Goal: Transaction & Acquisition: Purchase product/service

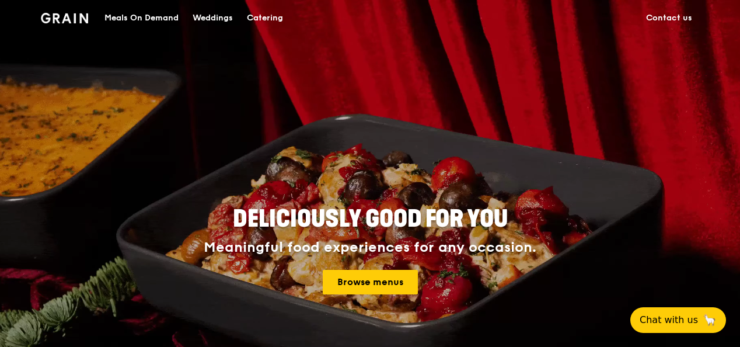
click at [149, 21] on div "Meals On Demand" at bounding box center [141, 18] width 74 height 35
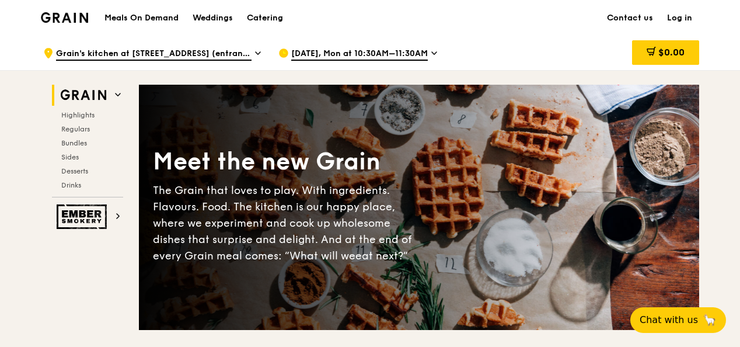
click at [421, 54] on span "[DATE], Mon at 10:30AM–11:30AM" at bounding box center [359, 54] width 137 height 13
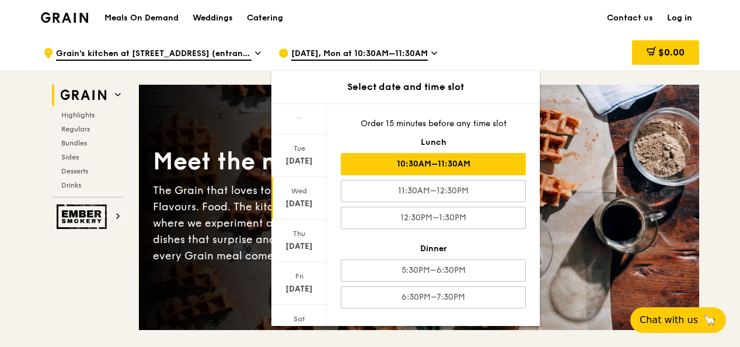
click at [292, 198] on div "[DATE]" at bounding box center [299, 204] width 52 height 12
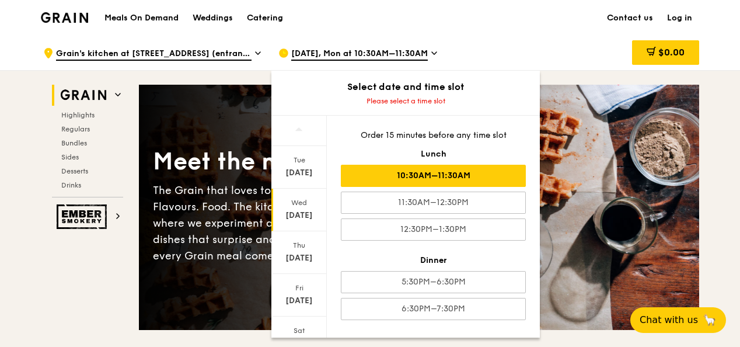
click at [445, 172] on div "10:30AM–11:30AM" at bounding box center [433, 176] width 185 height 22
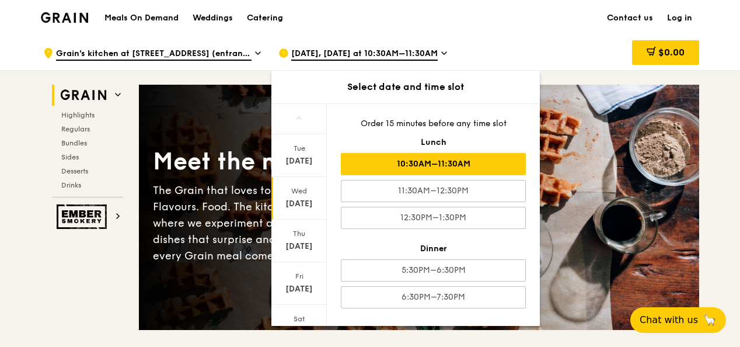
click at [307, 202] on div "[DATE]" at bounding box center [299, 204] width 52 height 12
click at [301, 193] on div "Wed" at bounding box center [299, 190] width 52 height 9
click at [415, 163] on div "10:30AM–11:30AM" at bounding box center [433, 164] width 185 height 22
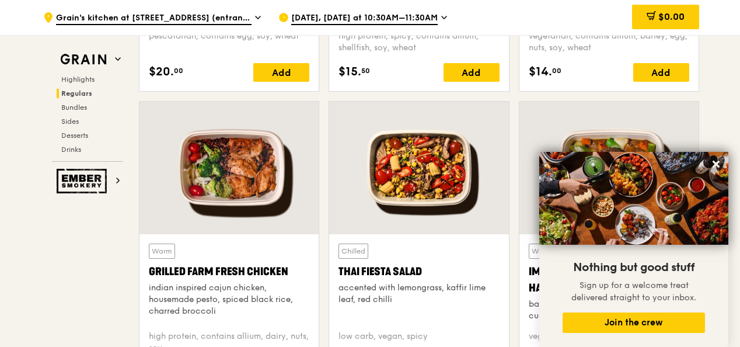
scroll to position [1283, 0]
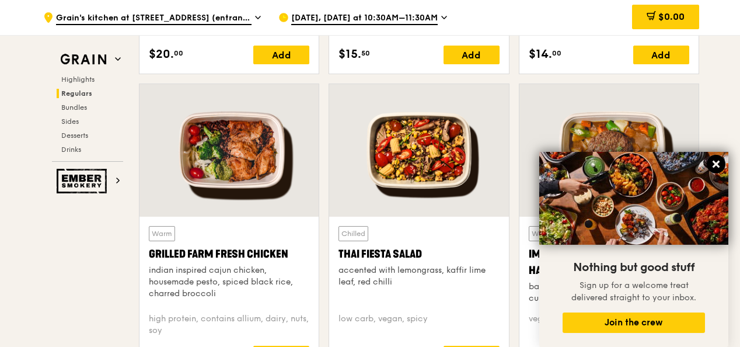
click at [711, 165] on icon at bounding box center [716, 164] width 11 height 11
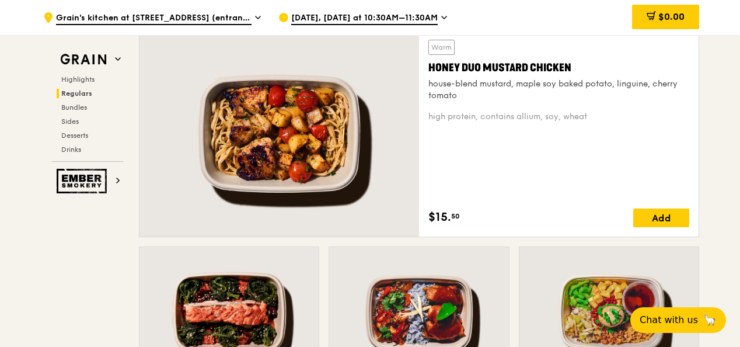
scroll to position [758, 0]
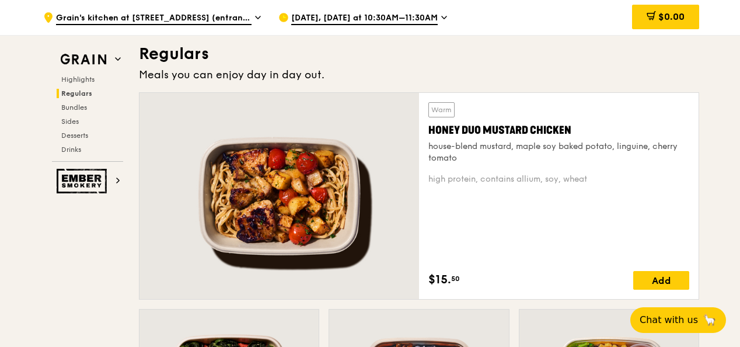
drag, startPoint x: 424, startPoint y: 125, endPoint x: 571, endPoint y: 125, distance: 147.0
click at [571, 125] on div "Warm Honey Duo Mustard Chicken house-blend mustard, maple soy baked potato, lin…" at bounding box center [558, 196] width 279 height 206
copy div "Honey Duo Mustard Chicken"
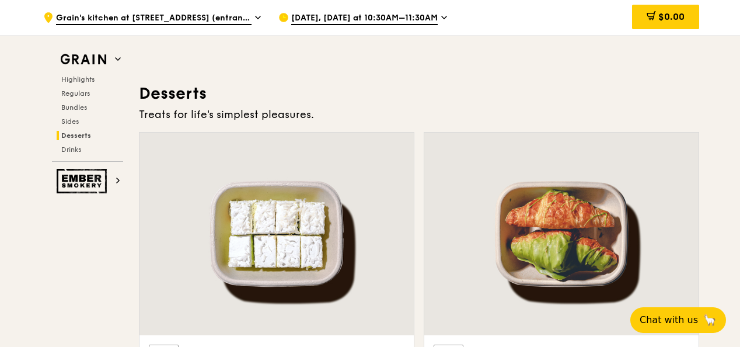
scroll to position [3617, 0]
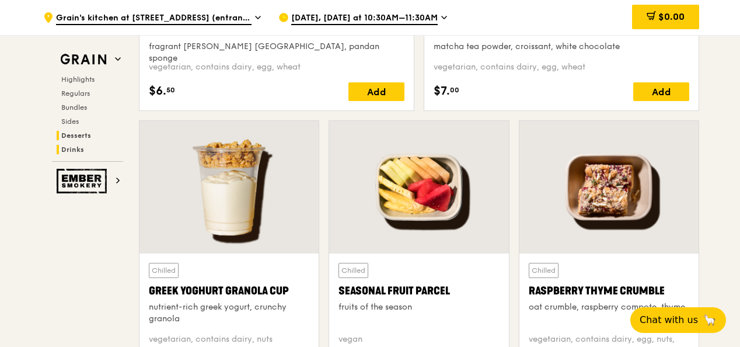
click at [79, 147] on span "Drinks" at bounding box center [72, 149] width 23 height 8
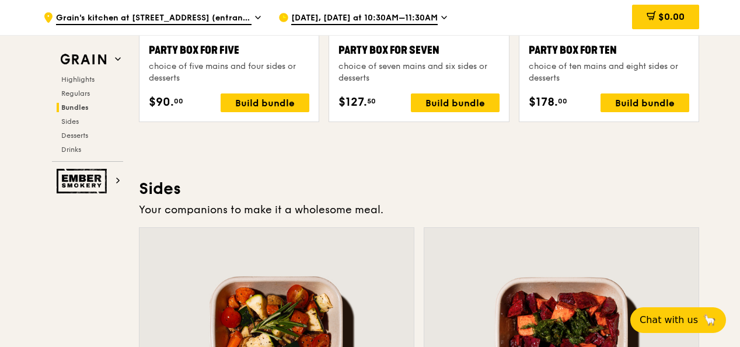
scroll to position [1988, 0]
